Goal: Find specific page/section: Find specific page/section

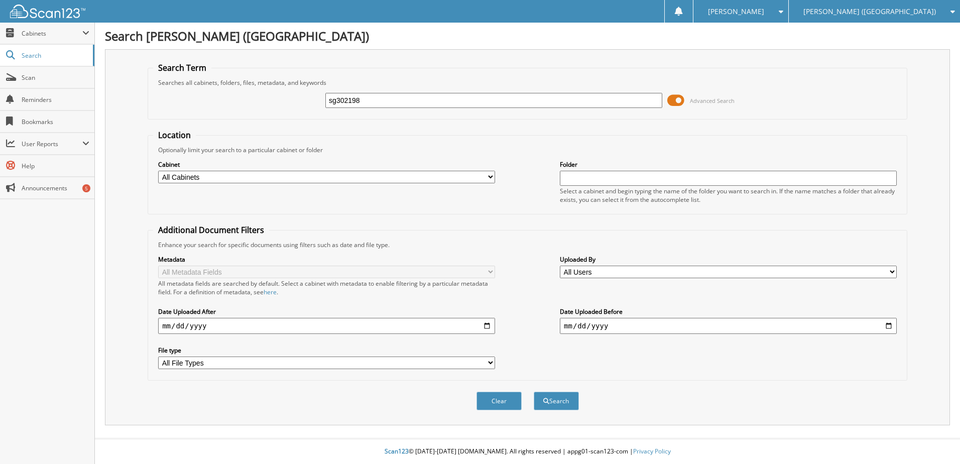
type input "sg302198"
click at [534, 392] on button "Search" at bounding box center [556, 401] width 45 height 19
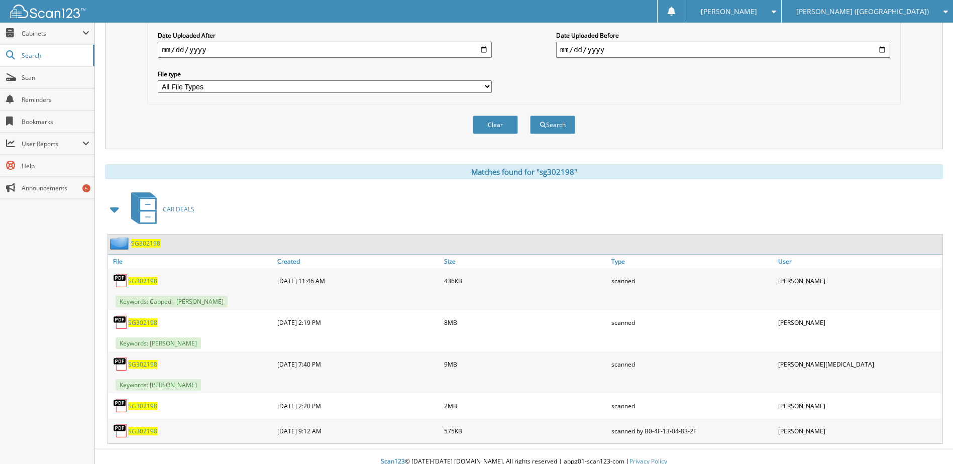
scroll to position [287, 0]
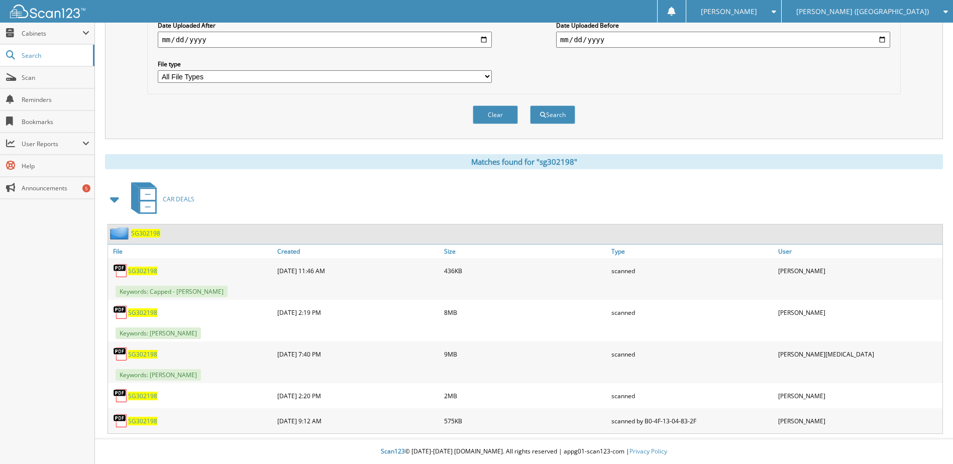
click at [143, 310] on span "SG302198" at bounding box center [142, 312] width 29 height 9
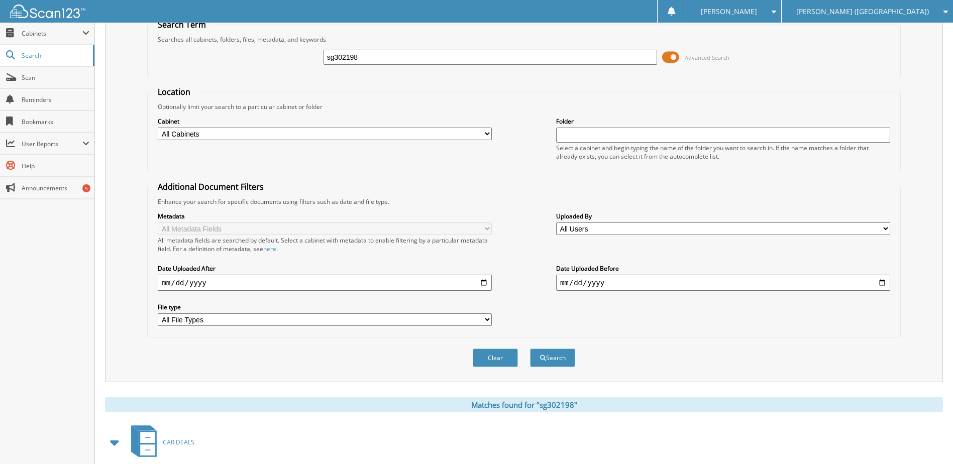
scroll to position [36, 0]
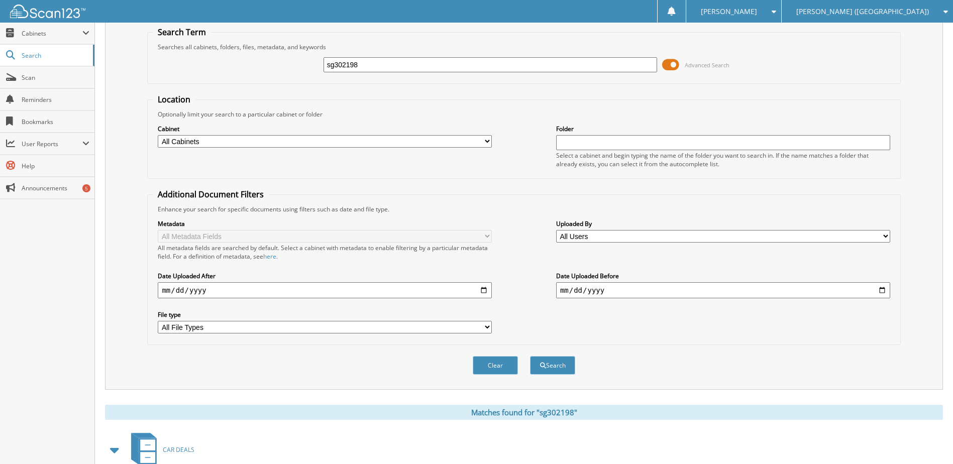
click at [358, 65] on input "sg302198" at bounding box center [491, 64] width 334 height 15
type input "se197910"
click at [530, 356] on button "Search" at bounding box center [552, 365] width 45 height 19
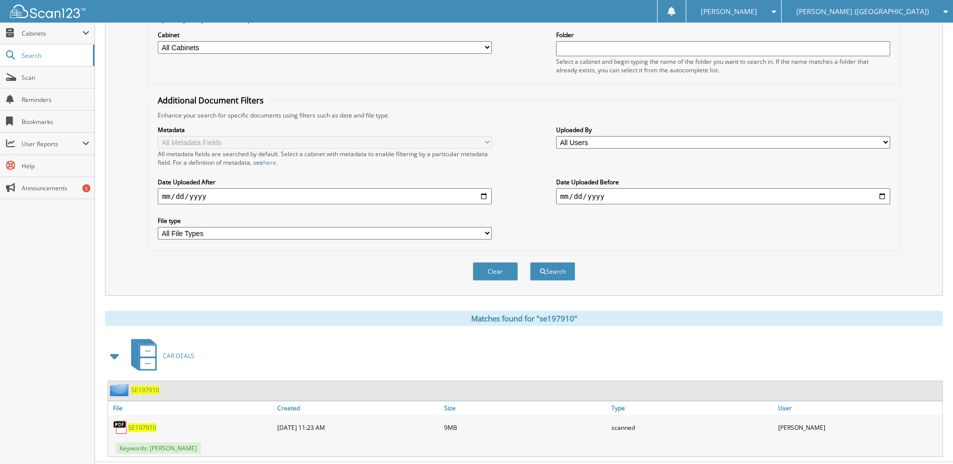
scroll to position [151, 0]
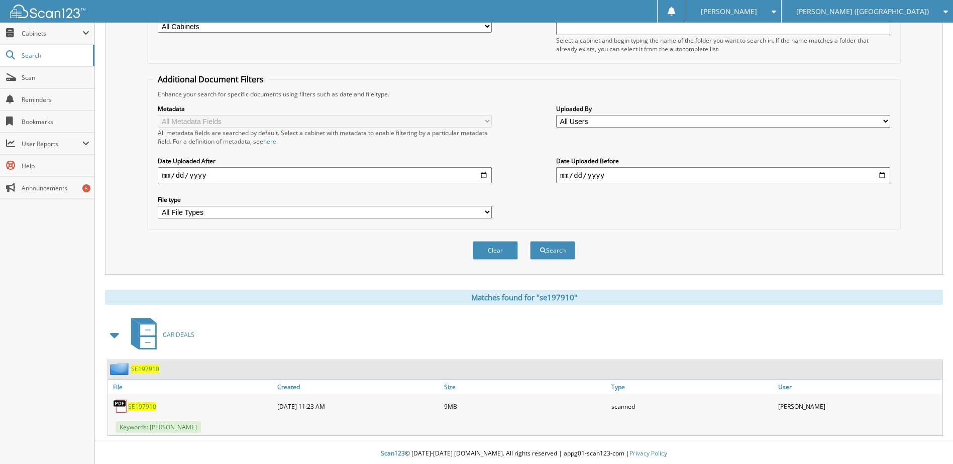
click at [145, 405] on span "SE197910" at bounding box center [142, 406] width 28 height 9
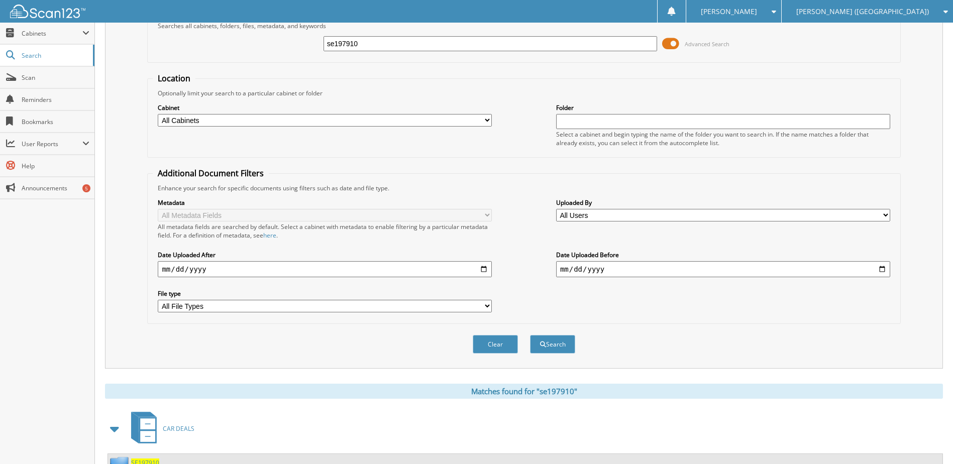
scroll to position [0, 0]
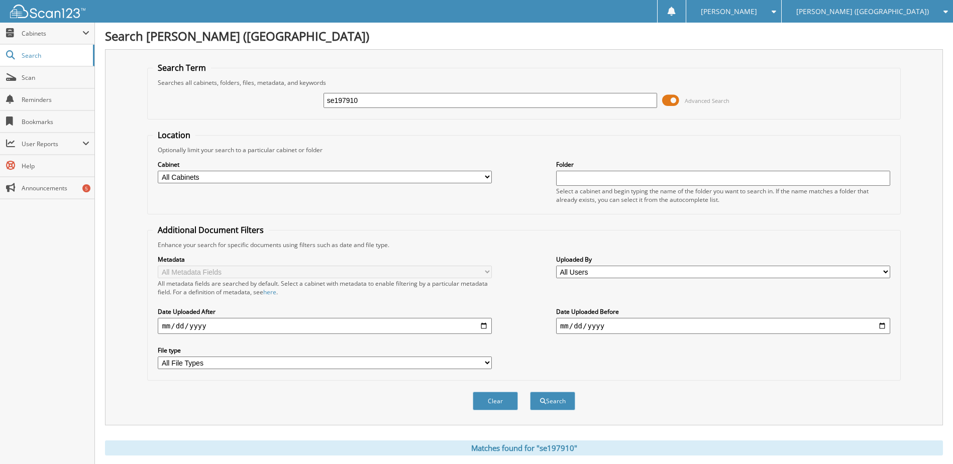
click at [357, 100] on input "se197910" at bounding box center [491, 100] width 334 height 15
type input "s5367776"
click at [530, 392] on button "Search" at bounding box center [552, 401] width 45 height 19
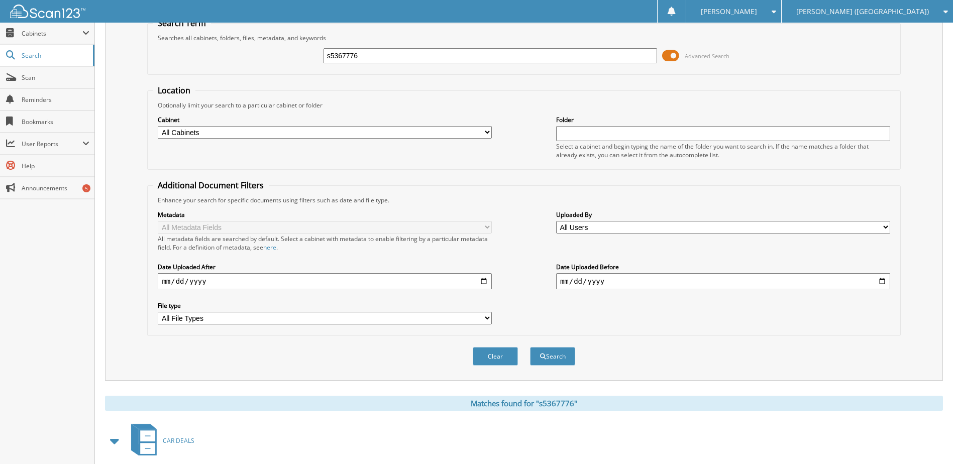
scroll to position [151, 0]
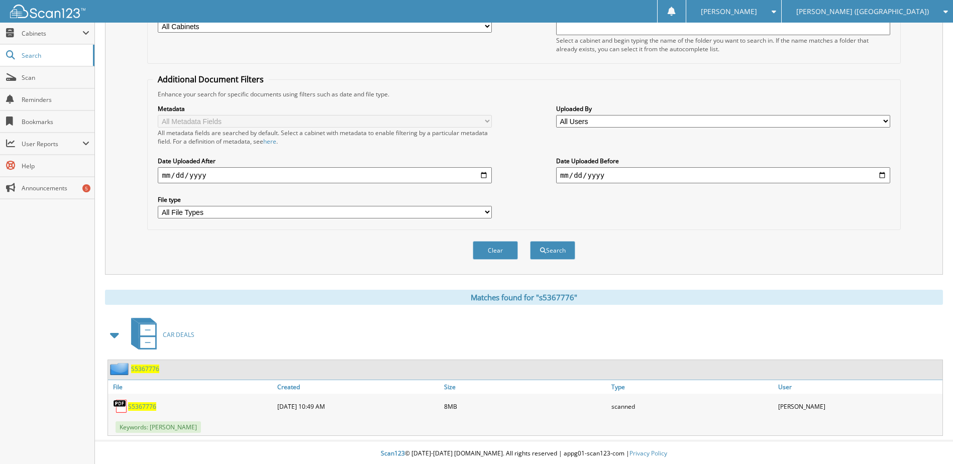
click at [149, 409] on span "S5367776" at bounding box center [142, 406] width 28 height 9
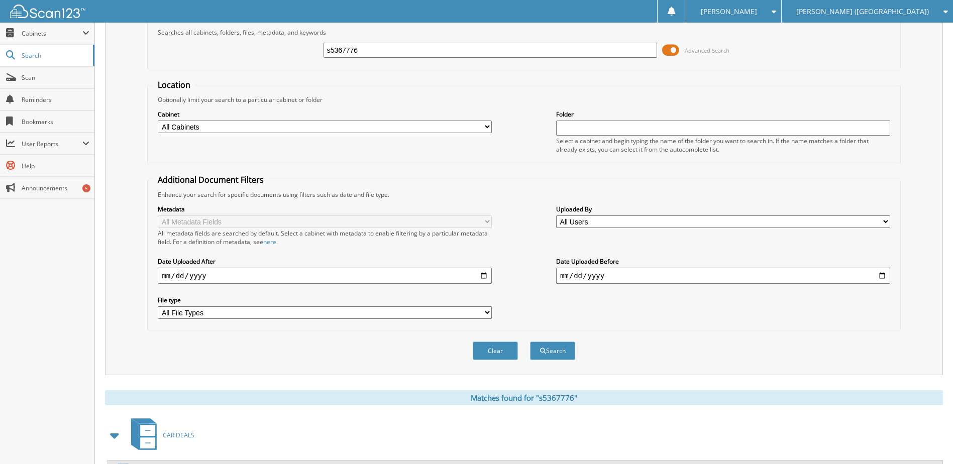
scroll to position [0, 0]
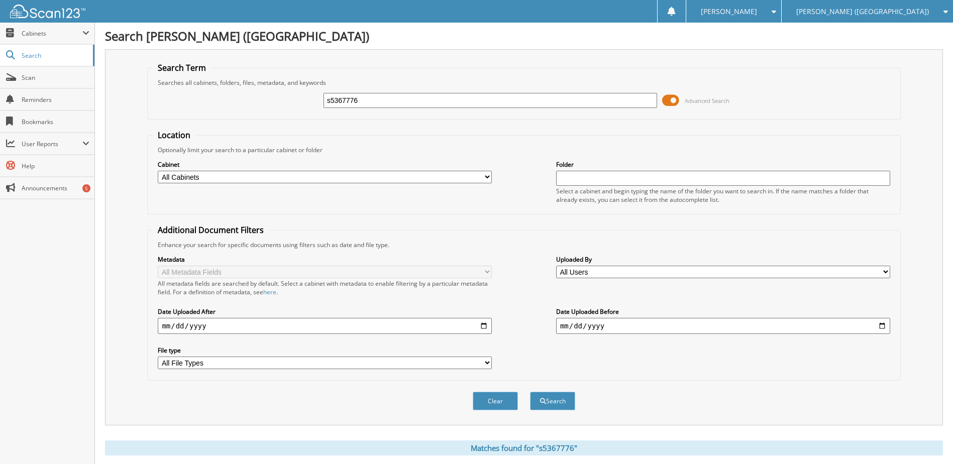
click at [344, 101] on input "s5367776" at bounding box center [491, 100] width 334 height 15
type input "t5408978"
click at [530, 392] on button "Search" at bounding box center [552, 401] width 45 height 19
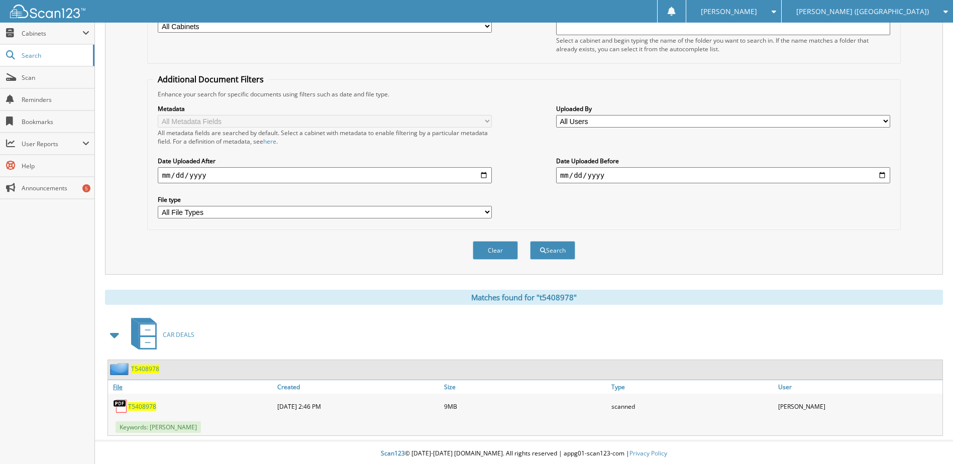
scroll to position [153, 0]
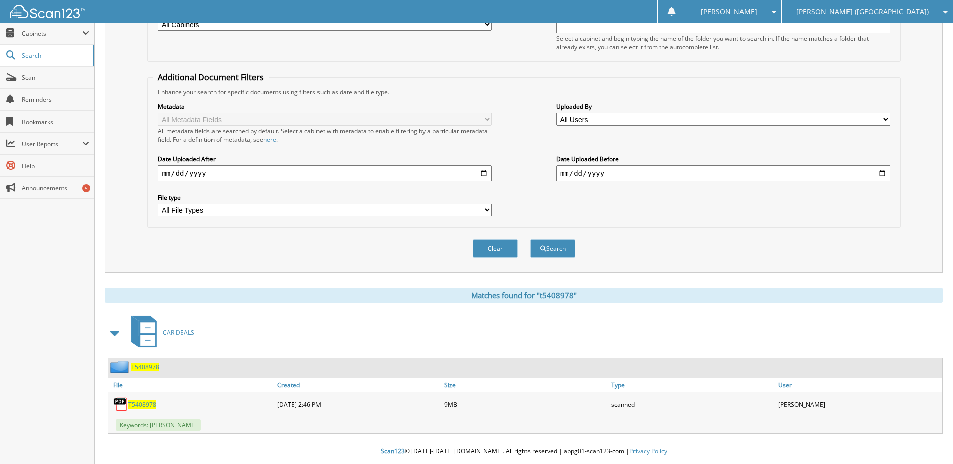
click at [142, 407] on span "T5408978" at bounding box center [142, 404] width 28 height 9
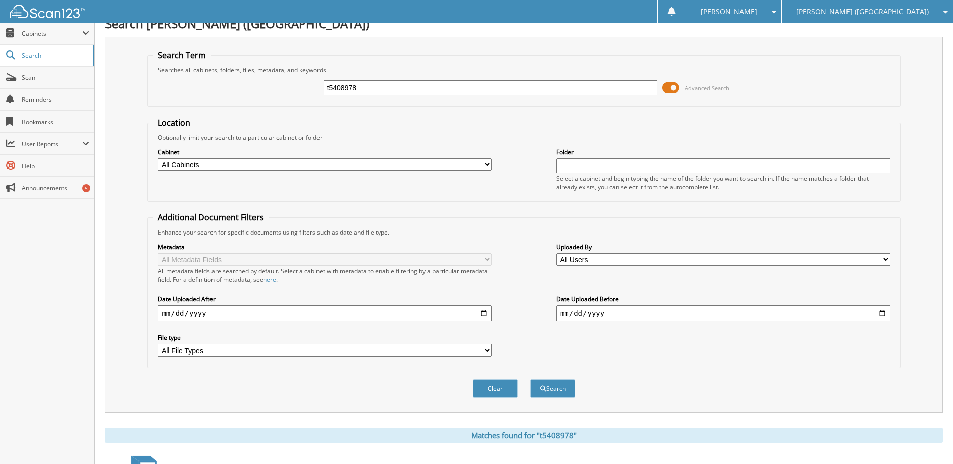
scroll to position [0, 0]
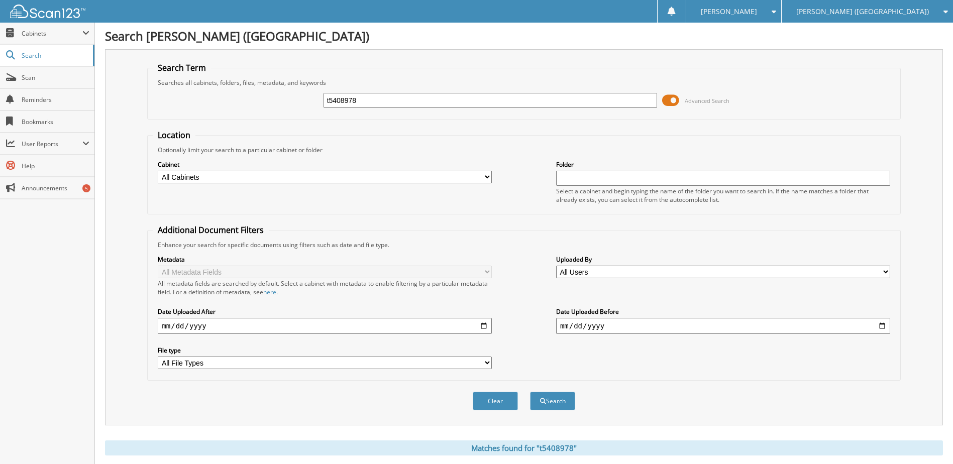
click at [348, 97] on input "t5408978" at bounding box center [491, 100] width 334 height 15
type input "s7243439"
click at [530, 392] on button "Search" at bounding box center [552, 401] width 45 height 19
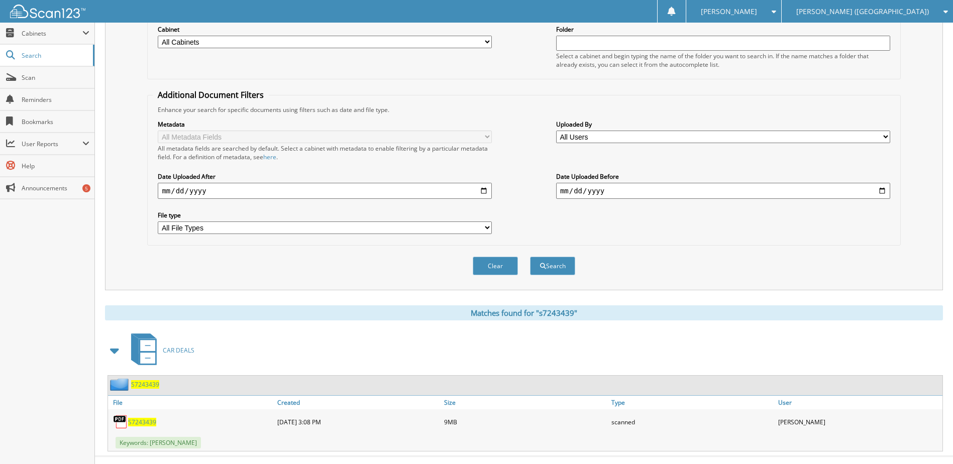
scroll to position [153, 0]
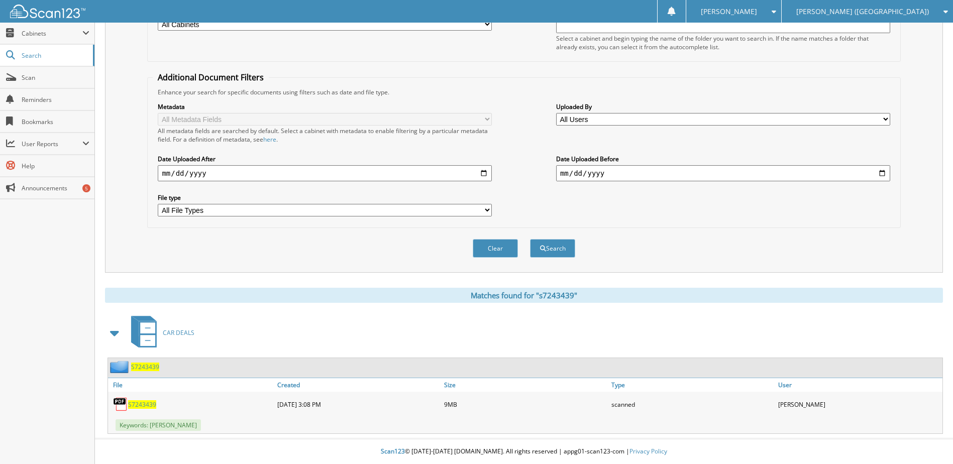
click at [139, 406] on span "S7243439" at bounding box center [142, 404] width 28 height 9
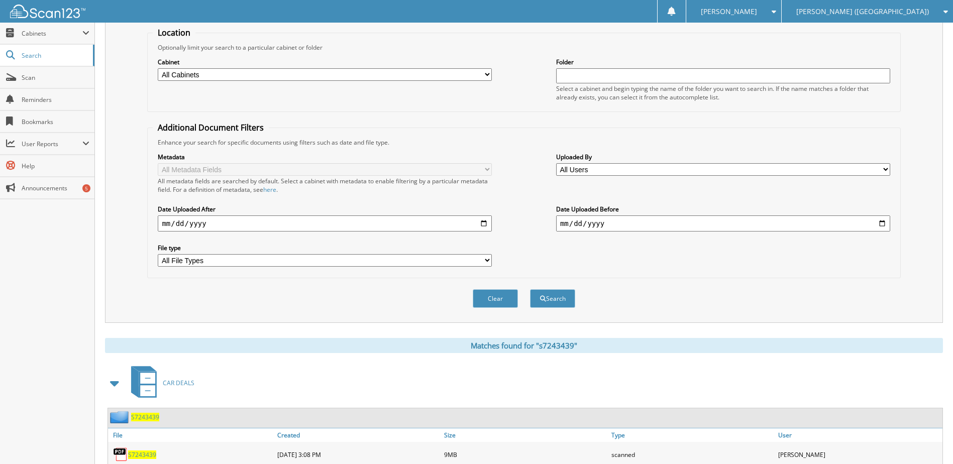
scroll to position [0, 0]
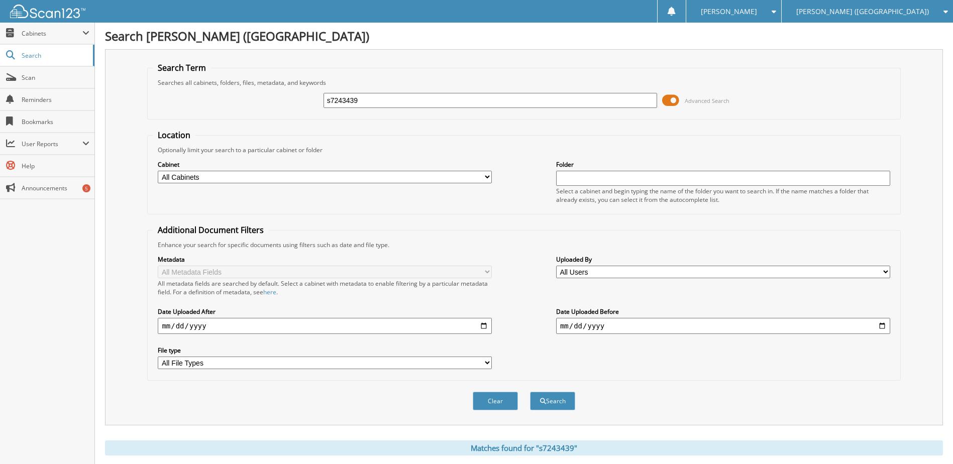
click at [357, 102] on input "s7243439" at bounding box center [491, 100] width 334 height 15
type input "t6573068"
click at [530, 392] on button "Search" at bounding box center [552, 401] width 45 height 19
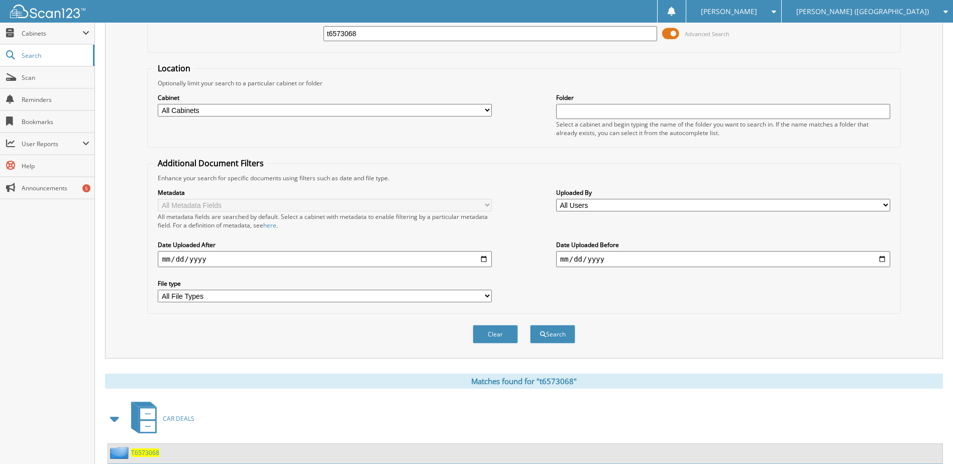
scroll to position [153, 0]
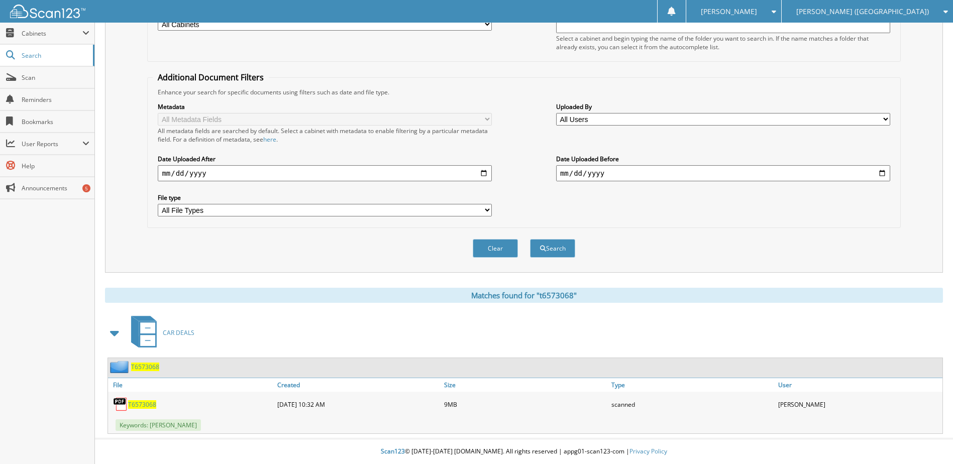
click at [143, 406] on span "T6573068" at bounding box center [142, 404] width 28 height 9
click at [34, 73] on span "Scan" at bounding box center [56, 77] width 68 height 9
